Goal: Task Accomplishment & Management: Complete application form

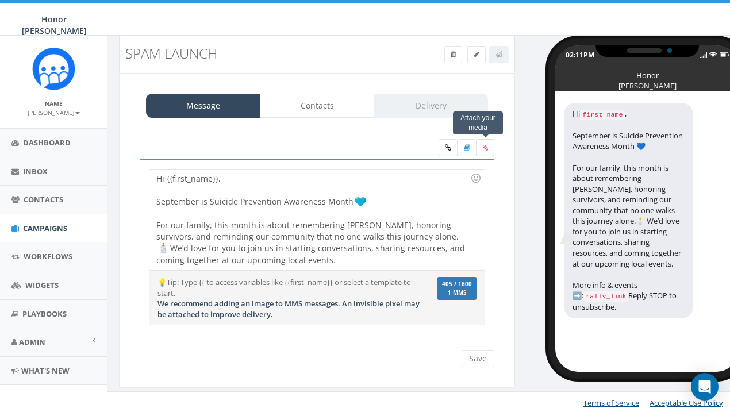
click at [487, 148] on icon at bounding box center [485, 147] width 5 height 7
click at [0, 0] on input "file" at bounding box center [0, 0] width 0 height 0
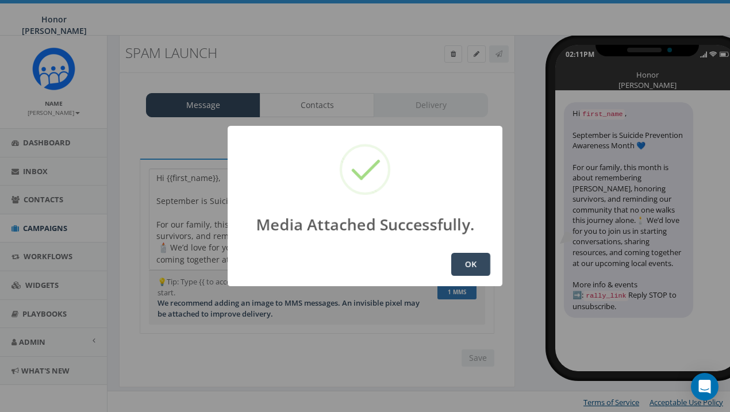
scroll to position [24, 0]
click at [469, 264] on button "OK" at bounding box center [470, 264] width 39 height 23
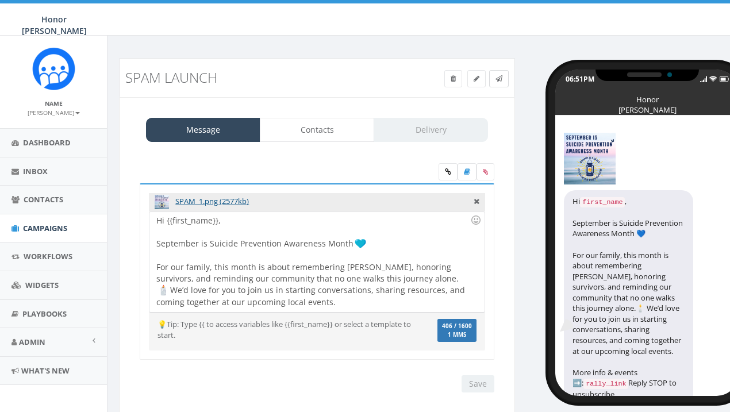
click at [504, 74] on link at bounding box center [499, 78] width 20 height 17
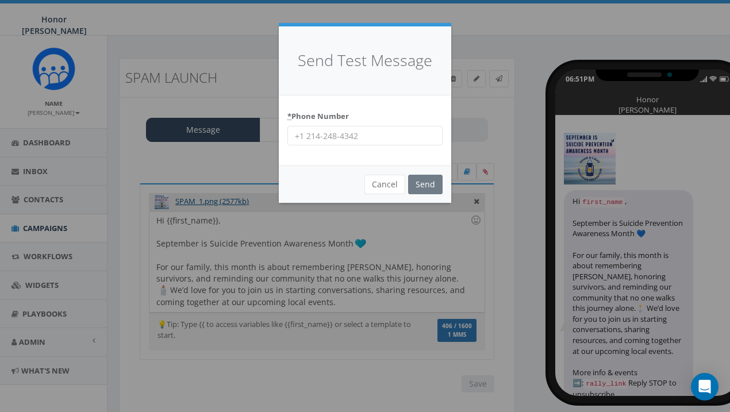
click at [348, 132] on input "* Phone Number" at bounding box center [364, 136] width 155 height 20
type input "8605591084"
click at [429, 185] on input "Send" at bounding box center [425, 185] width 34 height 20
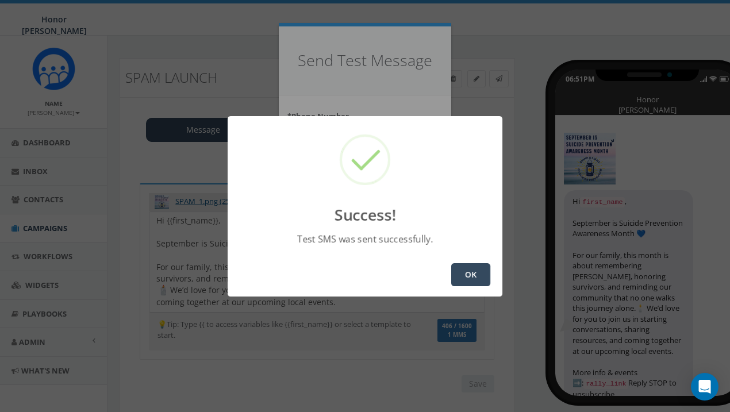
click at [476, 280] on button "OK" at bounding box center [470, 274] width 39 height 23
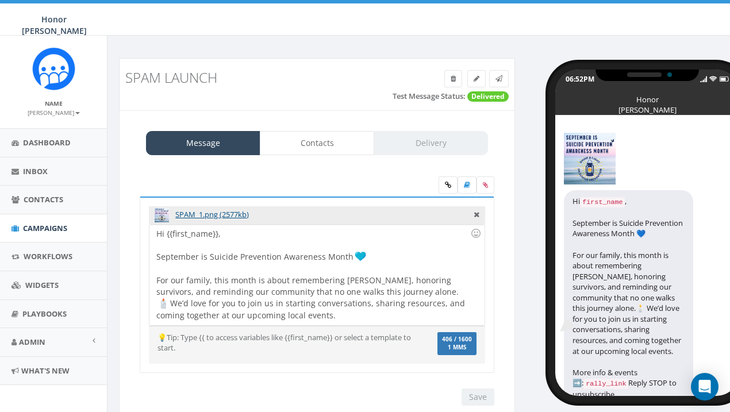
click at [267, 315] on div "Hi {{first_name}}, September is Suicide Prevention Awareness Month For our fami…" at bounding box center [316, 275] width 335 height 101
click at [472, 235] on div at bounding box center [476, 234] width 20 height 20
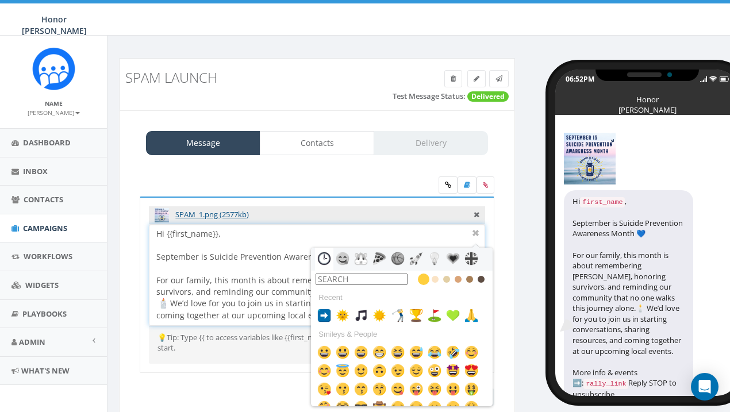
click at [394, 276] on input "text" at bounding box center [362, 279] width 92 height 11
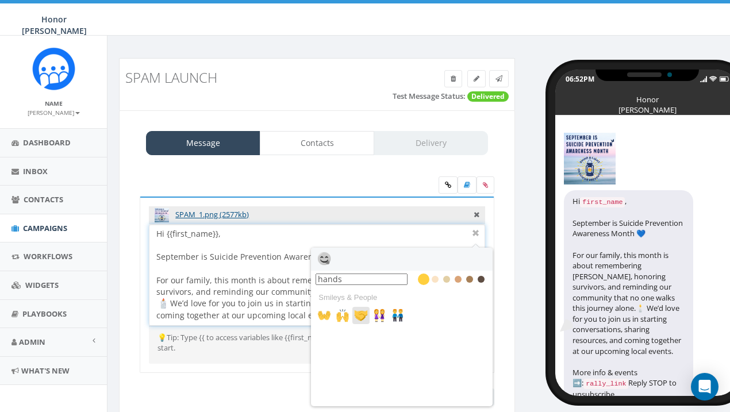
click at [363, 312] on img at bounding box center [361, 316] width 14 height 14
type input "hands"
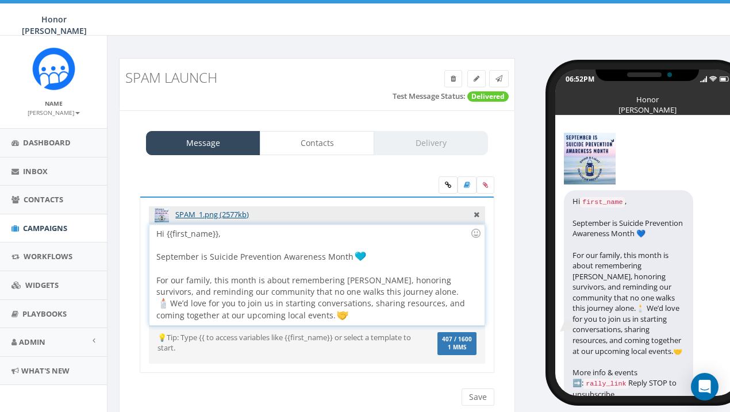
click at [169, 298] on img at bounding box center [163, 303] width 11 height 11
click at [411, 293] on div "Hi {{first_name}}, September is Suicide Prevention Awareness Month For our fami…" at bounding box center [316, 275] width 335 height 101
click at [290, 319] on div "Hi {{first_name}}, September is Suicide Prevention Awareness Month For our fami…" at bounding box center [316, 275] width 335 height 101
click at [478, 233] on div at bounding box center [476, 234] width 20 height 20
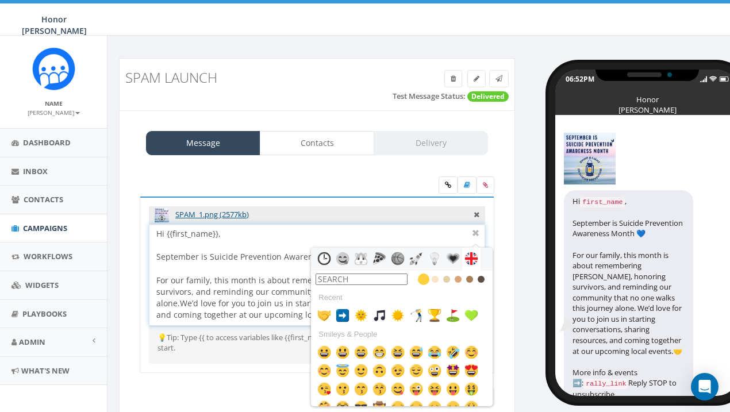
click at [374, 279] on input "text" at bounding box center [362, 279] width 92 height 11
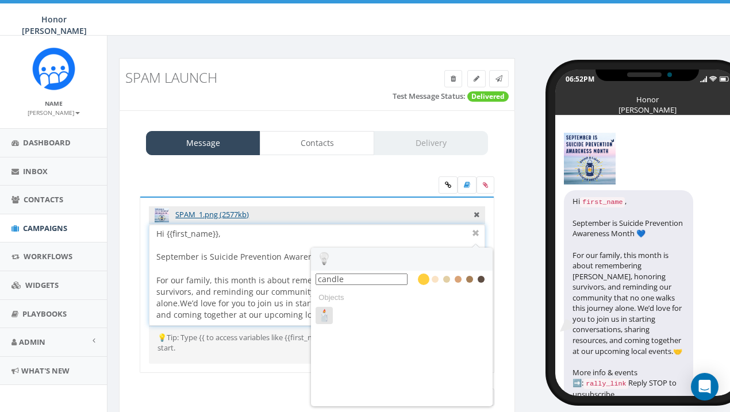
click at [323, 316] on img at bounding box center [324, 316] width 14 height 14
type input "candle"
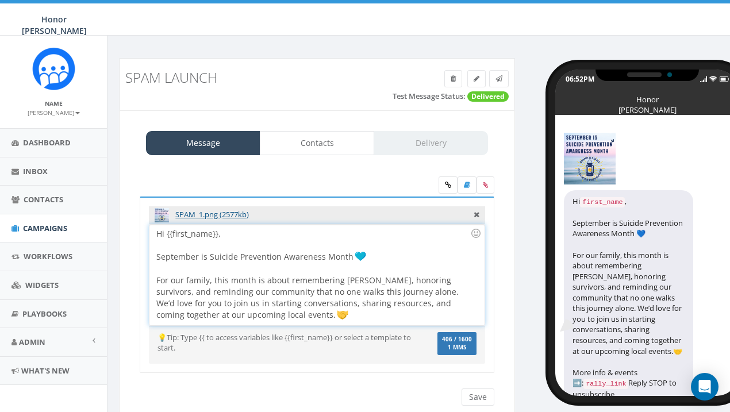
click at [337, 314] on img at bounding box center [342, 314] width 11 height 11
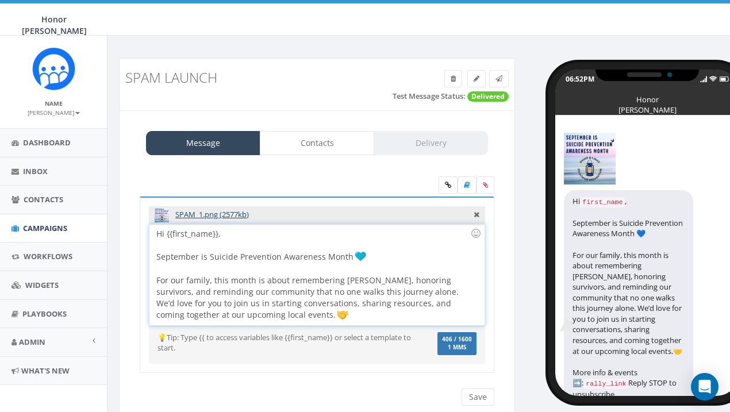
click at [240, 321] on div at bounding box center [313, 326] width 314 height 11
click at [239, 312] on div "Hi {{first_name}}, September is Suicide Prevention Awareness Month For our fami…" at bounding box center [316, 275] width 335 height 101
click at [337, 316] on img at bounding box center [342, 314] width 11 height 11
click at [478, 231] on div at bounding box center [476, 234] width 20 height 20
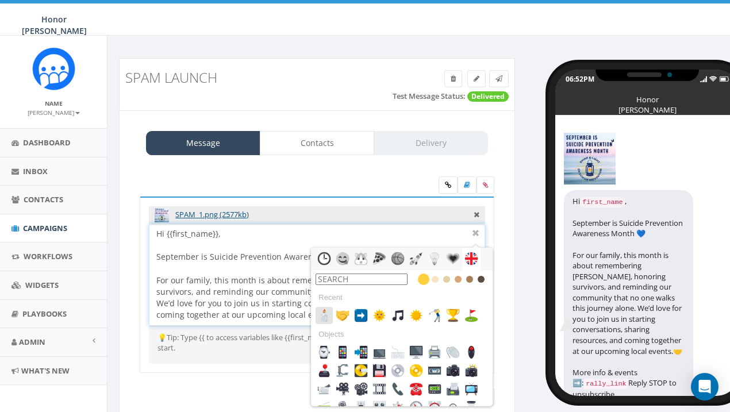
click at [329, 318] on img at bounding box center [324, 316] width 14 height 14
click at [306, 316] on div "Hi {{first_name}}, September is Suicide Prevention Awareness Month For our fami…" at bounding box center [316, 275] width 335 height 101
click at [476, 235] on div at bounding box center [476, 234] width 14 height 14
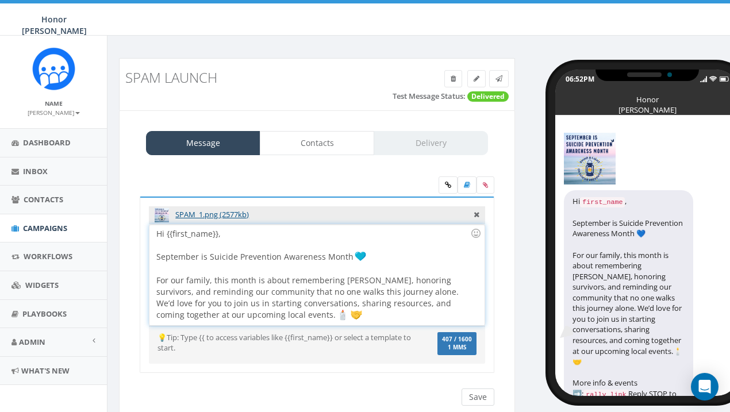
click at [481, 390] on input "Save" at bounding box center [478, 397] width 33 height 17
click at [501, 79] on icon at bounding box center [499, 78] width 7 height 7
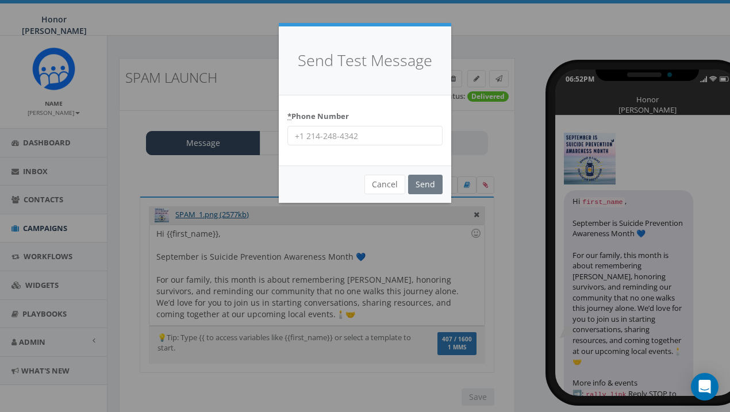
click at [387, 130] on input "* Phone Number" at bounding box center [364, 136] width 155 height 20
type input "8605591084"
click at [428, 177] on input "Send" at bounding box center [425, 185] width 34 height 20
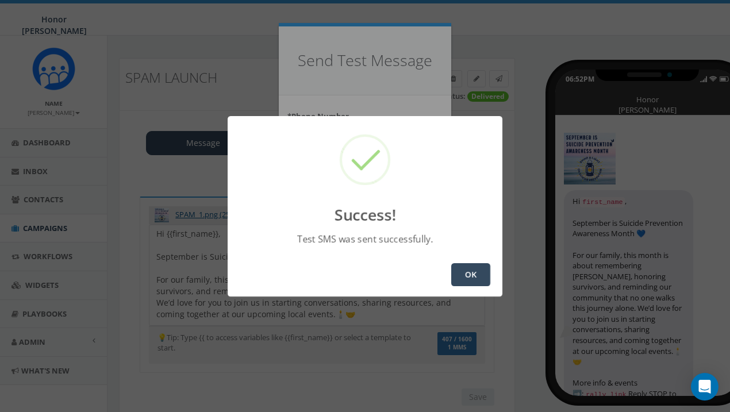
click at [473, 277] on button "OK" at bounding box center [470, 274] width 39 height 23
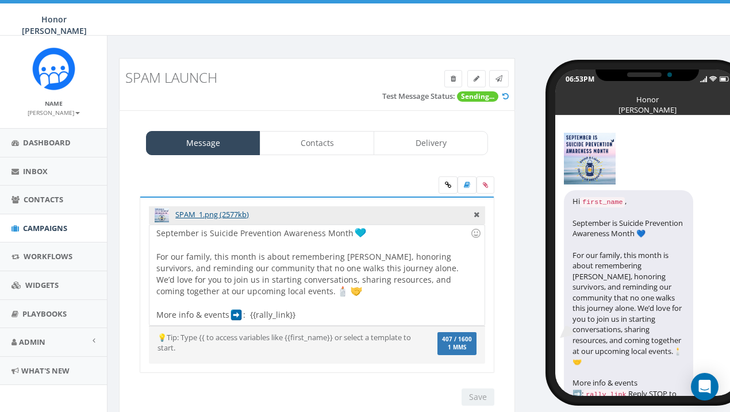
scroll to position [24, 0]
click at [193, 316] on div "Hi {{first_name}}, September is Suicide Prevention Awareness Month For our fami…" at bounding box center [316, 275] width 335 height 101
click at [229, 315] on div "Hi {{first_name}}, September is Suicide Prevention Awareness Month For our fami…" at bounding box center [316, 275] width 335 height 101
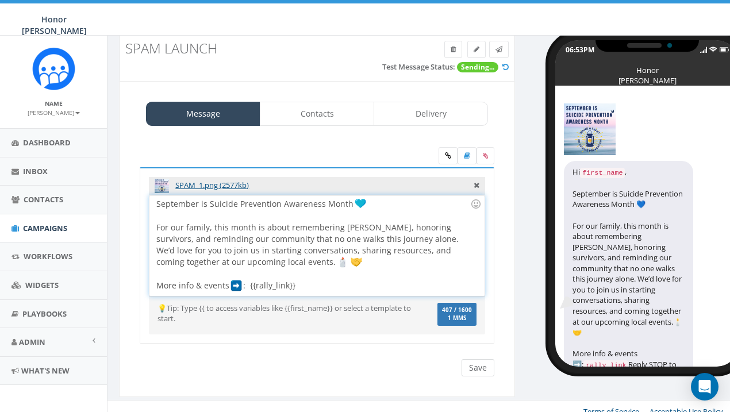
click at [486, 367] on input "Save" at bounding box center [478, 367] width 33 height 17
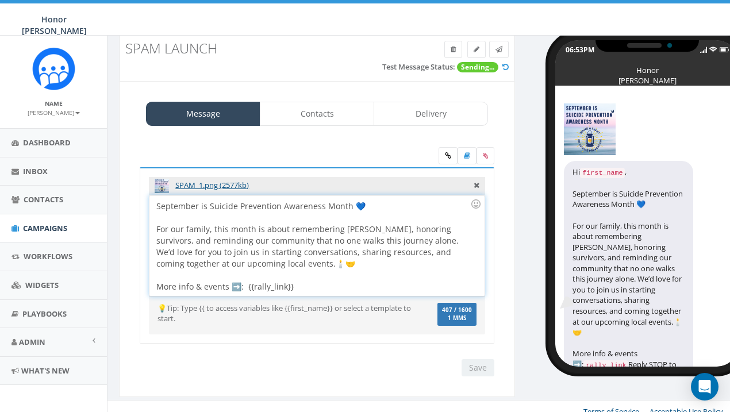
click at [340, 272] on div at bounding box center [313, 275] width 314 height 11
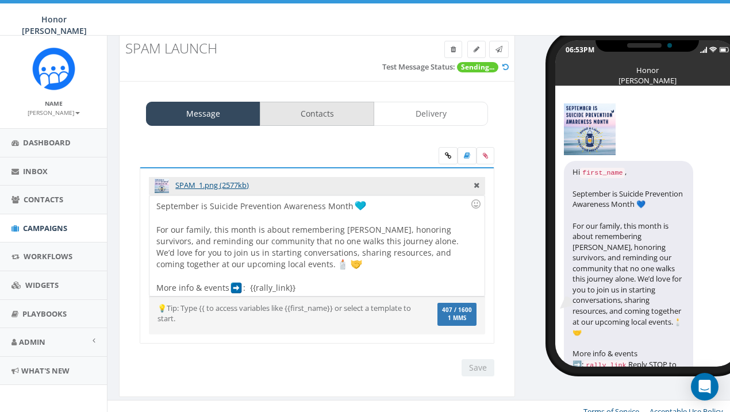
click at [332, 117] on link "Contacts" at bounding box center [317, 114] width 114 height 24
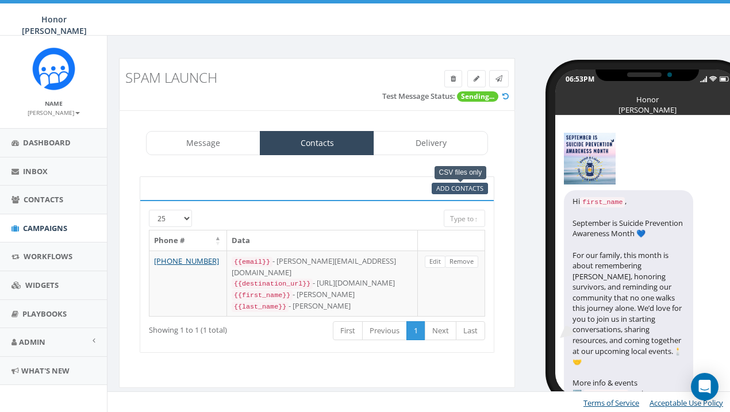
click at [459, 190] on span "Add Contacts" at bounding box center [459, 188] width 47 height 9
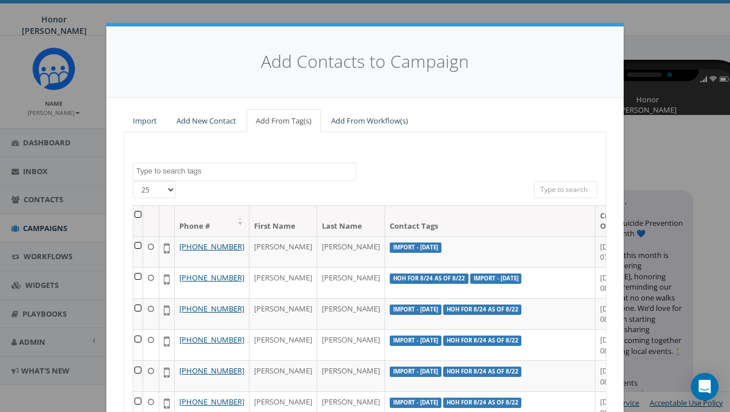
click at [141, 214] on th at bounding box center [138, 221] width 10 height 30
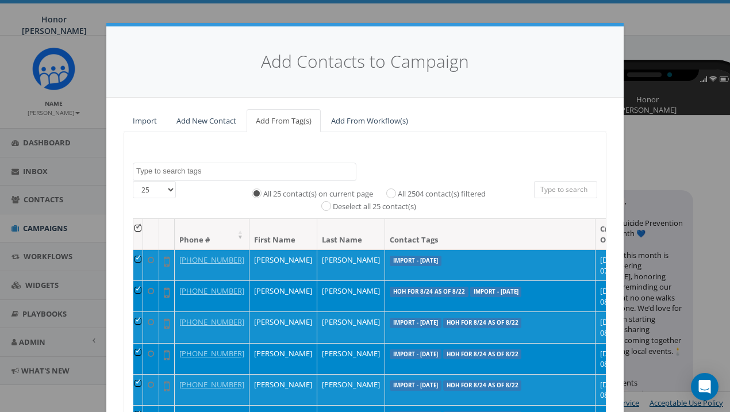
click at [398, 189] on label "All 2504 contact(s) filtered" at bounding box center [442, 194] width 88 height 11
click at [390, 189] on input "All 2504 contact(s) filtered" at bounding box center [393, 192] width 7 height 7
radio input "true"
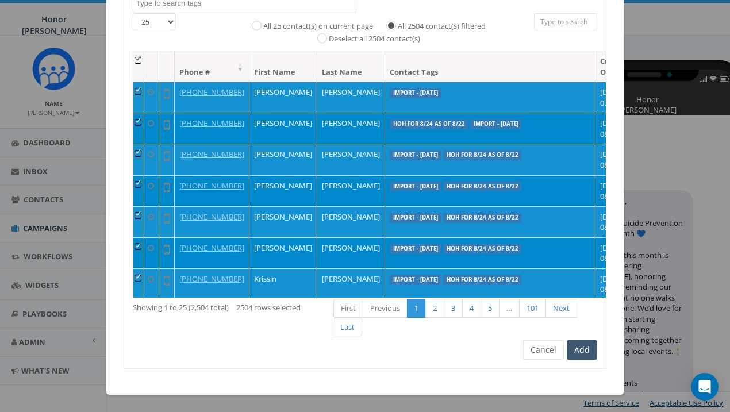
scroll to position [168, 0]
click at [583, 347] on button "Add" at bounding box center [582, 350] width 30 height 20
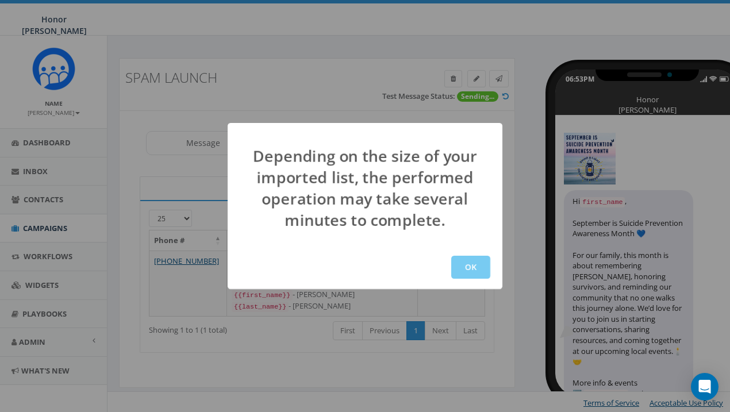
click at [475, 271] on button "OK" at bounding box center [470, 267] width 39 height 23
